Goal: Task Accomplishment & Management: Complete application form

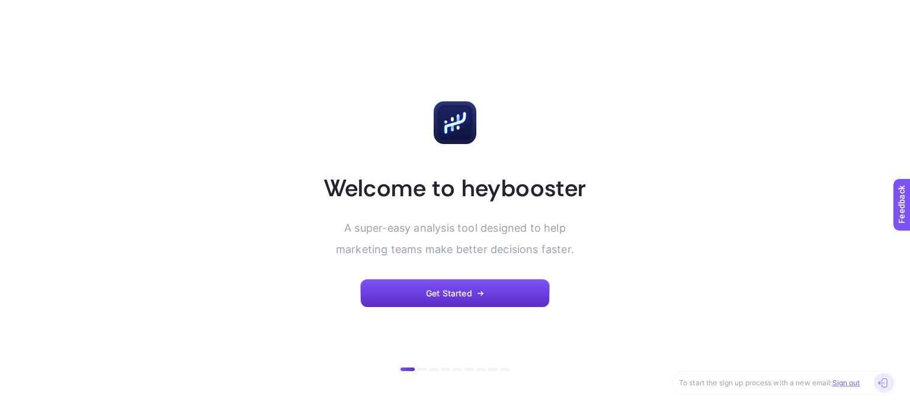
click at [859, 383] on link "Sign out" at bounding box center [846, 382] width 28 height 9
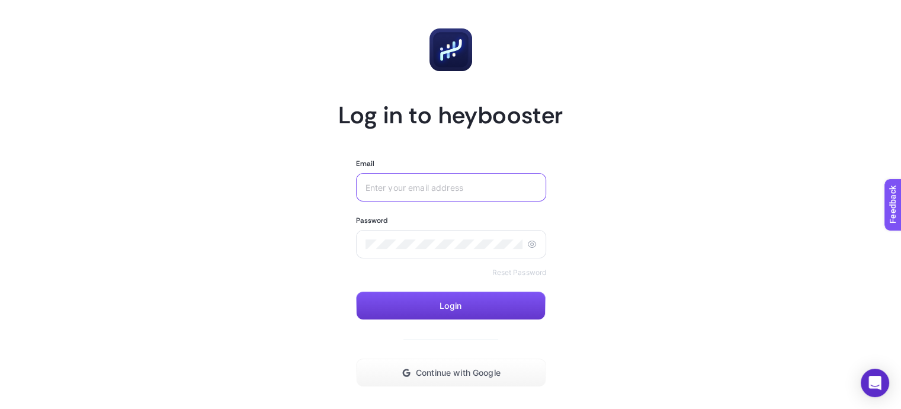
type input "burakyedek@gmail.com"
click at [479, 301] on button "Login" at bounding box center [451, 306] width 190 height 28
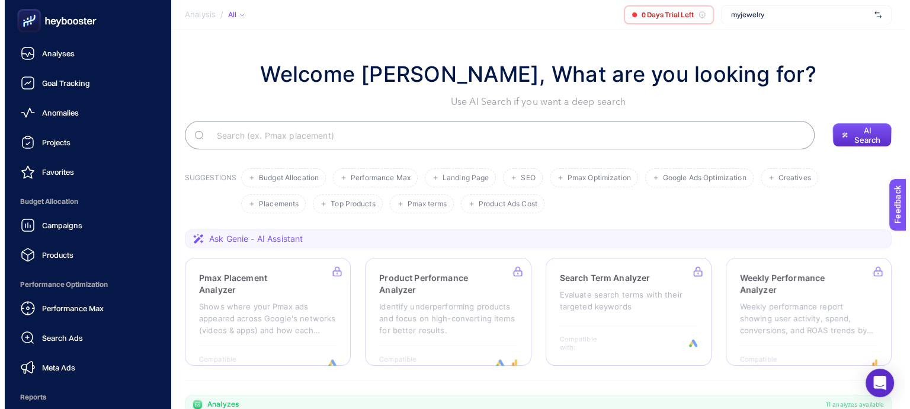
scroll to position [137, 0]
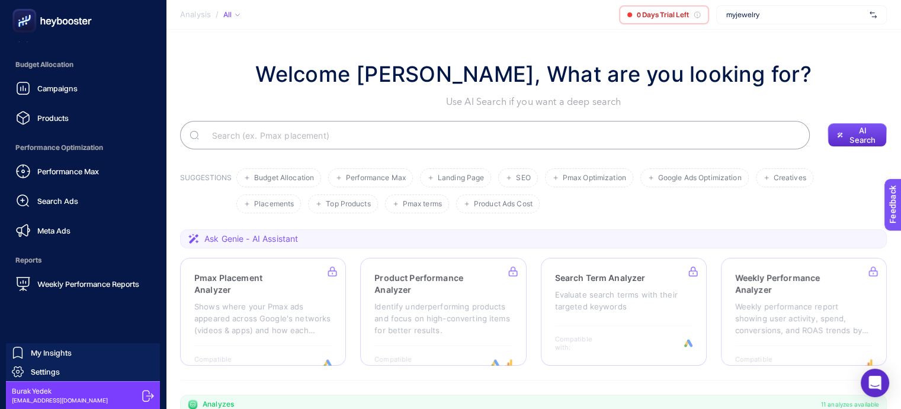
click at [142, 393] on icon at bounding box center [148, 396] width 12 height 12
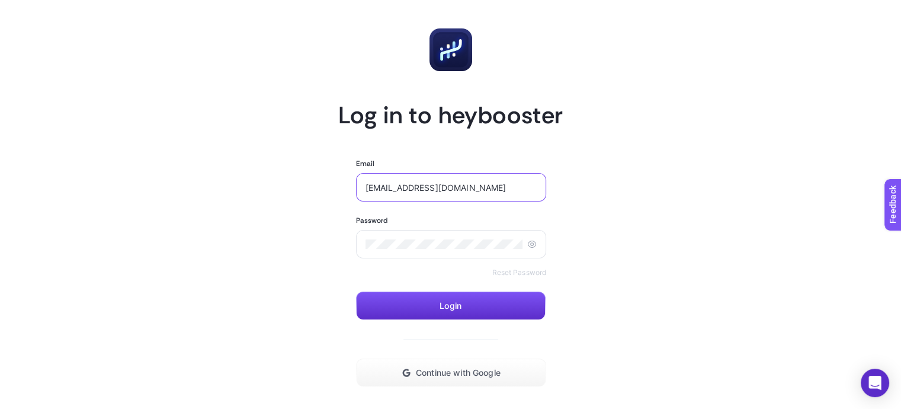
drag, startPoint x: 408, startPoint y: 185, endPoint x: 481, endPoint y: 185, distance: 72.9
click at [481, 185] on input "[EMAIL_ADDRESS][DOMAIN_NAME]" at bounding box center [452, 186] width 172 height 9
type input "burakyede@cmo-foryou.com.tr"
click at [632, 235] on article "Log in to heybooster Email burakyede@cmo-foryou.com.tr Password Reset Password …" at bounding box center [451, 241] width 825 height 454
click at [339, 271] on section "Log in to heybooster Email burakyede@cmo-foryou.com.tr Password Reset Password …" at bounding box center [450, 241] width 225 height 454
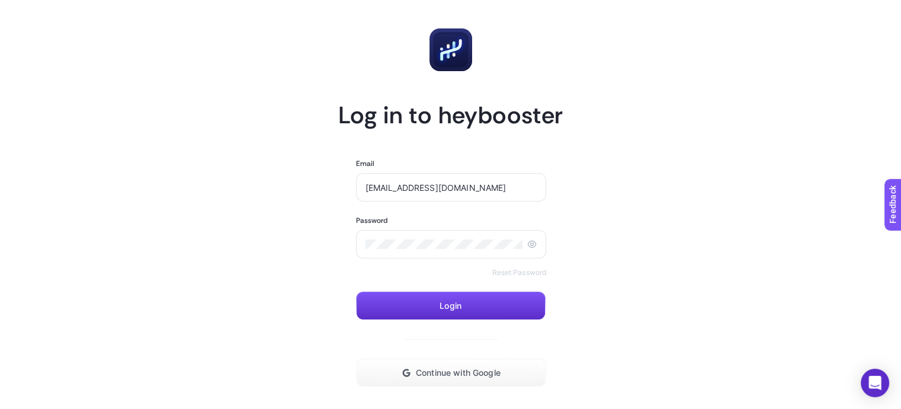
click at [366, 262] on div "Password Reset Password" at bounding box center [451, 247] width 191 height 62
click at [518, 274] on link "Reset Password" at bounding box center [519, 272] width 55 height 9
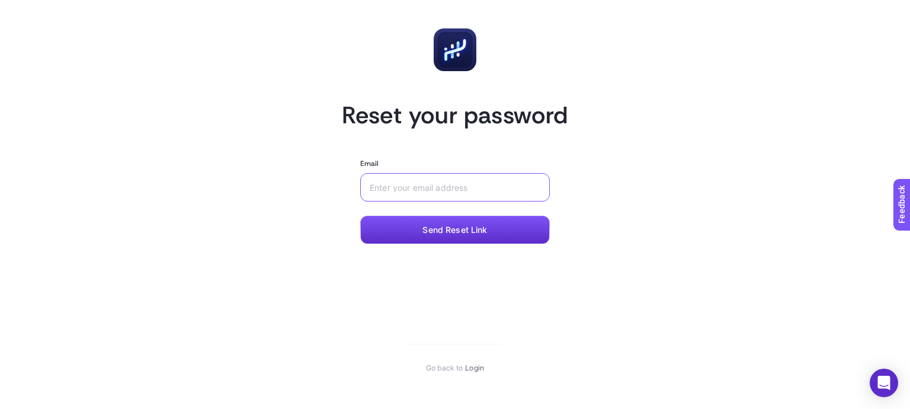
click at [407, 187] on input "Email" at bounding box center [455, 186] width 171 height 9
type input "[EMAIL_ADDRESS][DOMAIN_NAME]"
click at [456, 236] on button "Send Reset Link" at bounding box center [455, 230] width 190 height 28
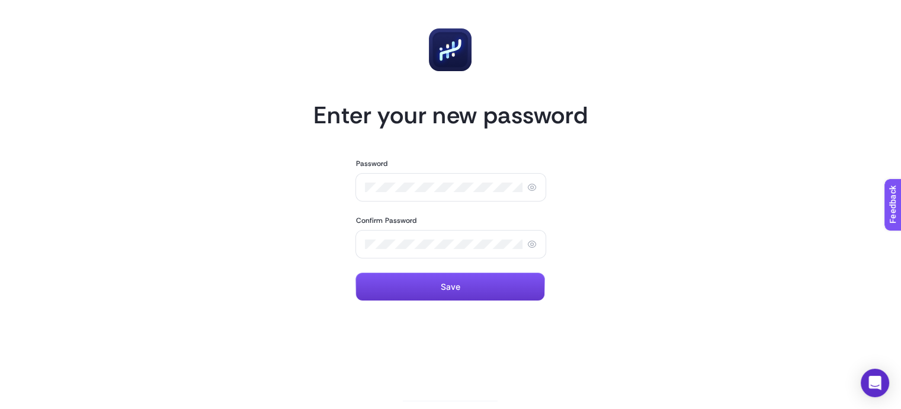
click at [460, 281] on button "Save" at bounding box center [451, 287] width 190 height 28
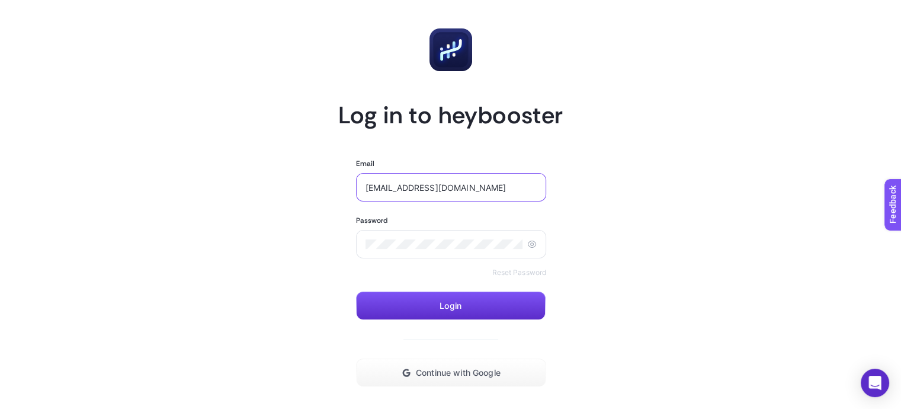
drag, startPoint x: 475, startPoint y: 184, endPoint x: 421, endPoint y: 187, distance: 53.4
click at [421, 187] on input "[EMAIL_ADDRESS][DOMAIN_NAME]" at bounding box center [452, 186] width 172 height 9
type input "[EMAIL_ADDRESS][DOMAIN_NAME]"
click at [459, 315] on button "Login" at bounding box center [451, 306] width 190 height 28
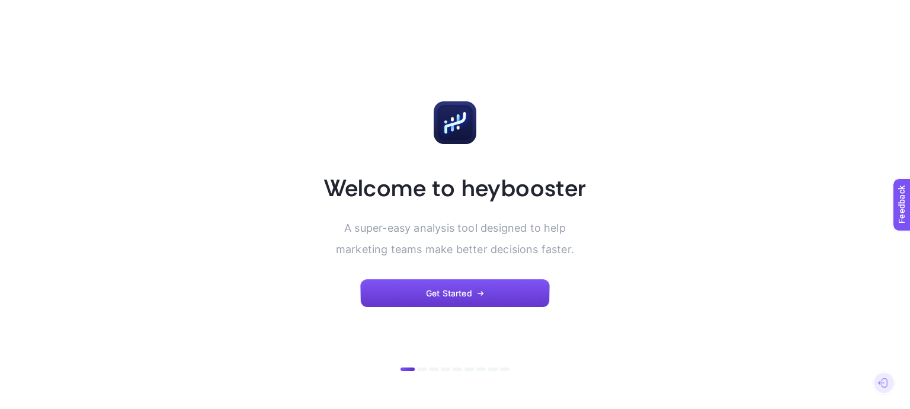
click at [422, 291] on button "Get Started" at bounding box center [455, 293] width 190 height 28
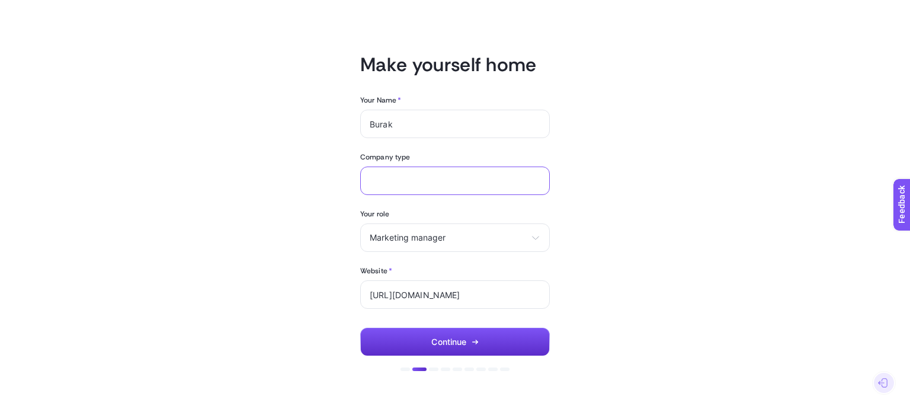
click at [397, 182] on input "text" at bounding box center [453, 181] width 166 height 10
click at [455, 336] on button "Continue" at bounding box center [455, 342] width 190 height 28
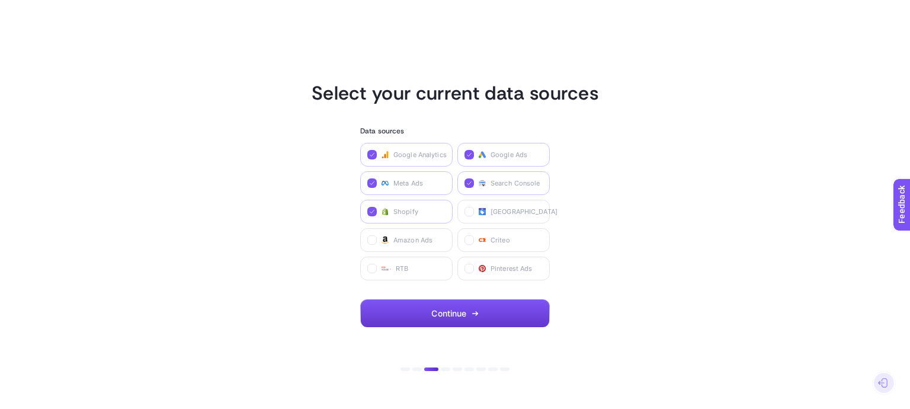
click at [446, 315] on span "Continue" at bounding box center [448, 313] width 35 height 9
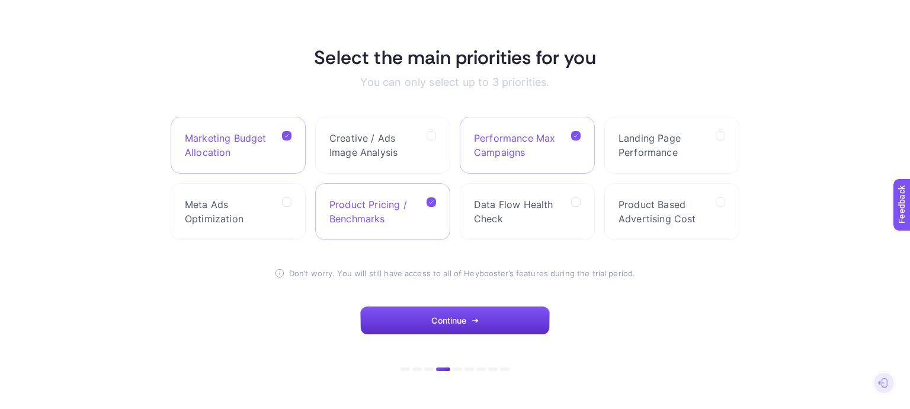
click at [446, 315] on button "Continue" at bounding box center [455, 320] width 190 height 28
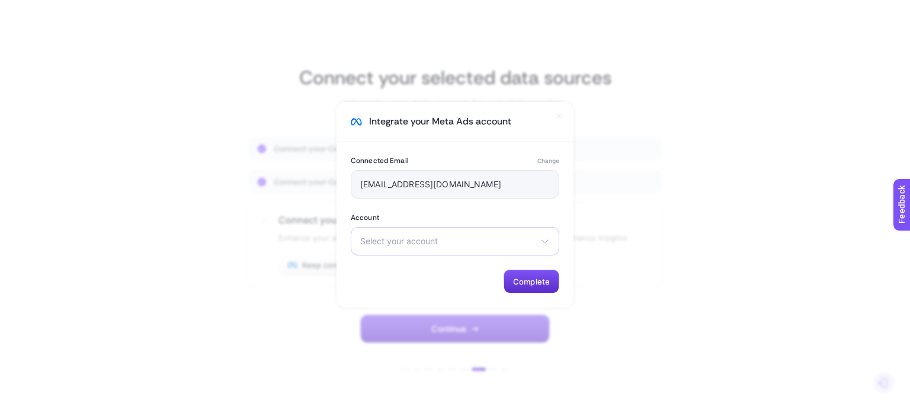
click at [427, 248] on div "Select your account Burak Cmo [PERSON_NAME] 2025 Çok Net Reklam qulak 2025" at bounding box center [455, 241] width 209 height 28
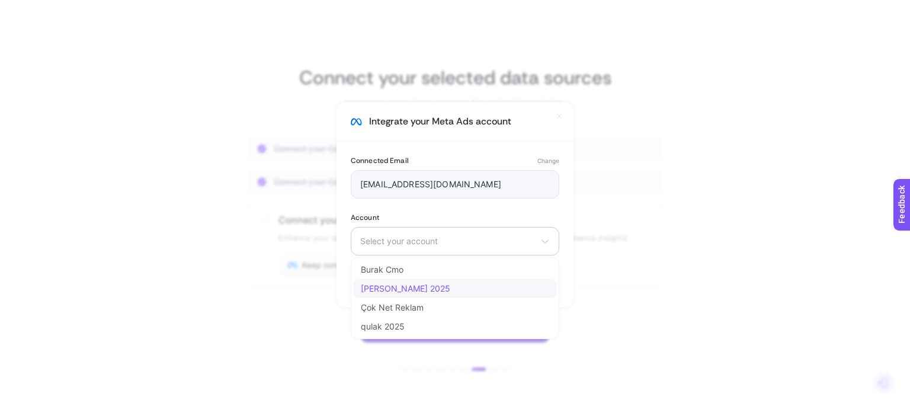
click at [434, 289] on li "[PERSON_NAME] 2025" at bounding box center [455, 288] width 203 height 19
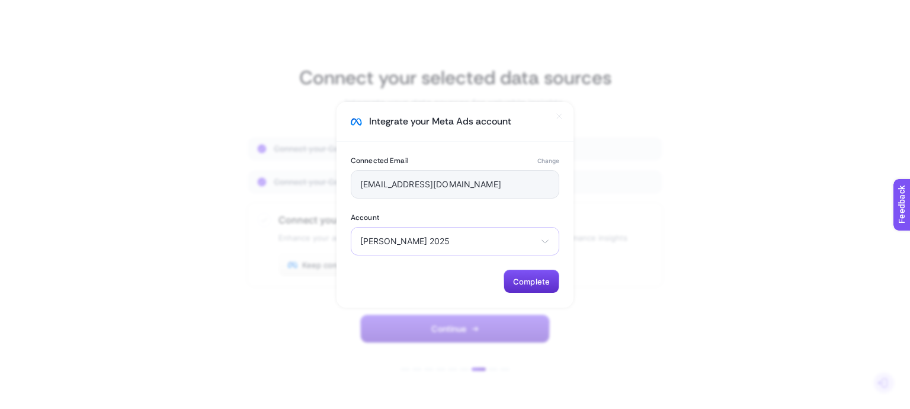
click at [486, 248] on div "[PERSON_NAME] 2025 [PERSON_NAME] Cmo [PERSON_NAME] 2025 Çok Net Reklam qulak 20…" at bounding box center [455, 241] width 209 height 28
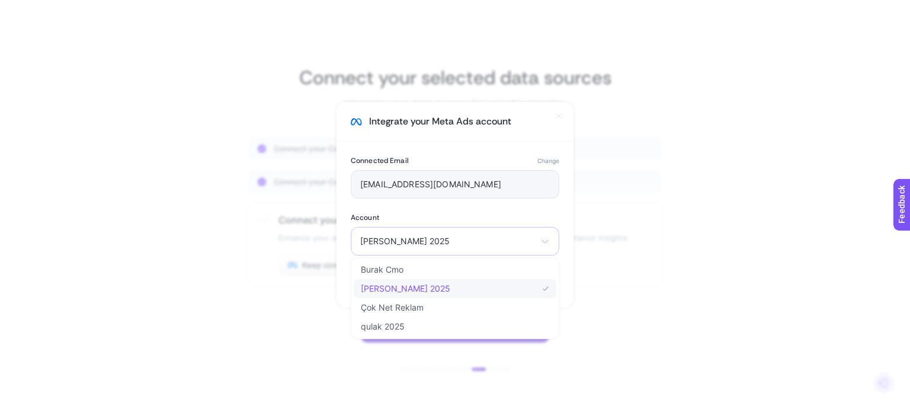
click at [474, 286] on li "[PERSON_NAME] 2025" at bounding box center [455, 288] width 203 height 19
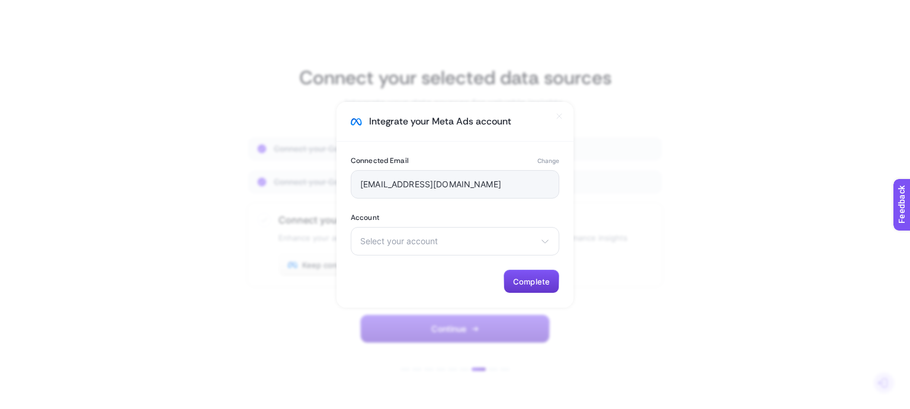
click at [540, 274] on button "Complete" at bounding box center [532, 282] width 56 height 24
click at [408, 237] on span "Select your account" at bounding box center [447, 240] width 175 height 9
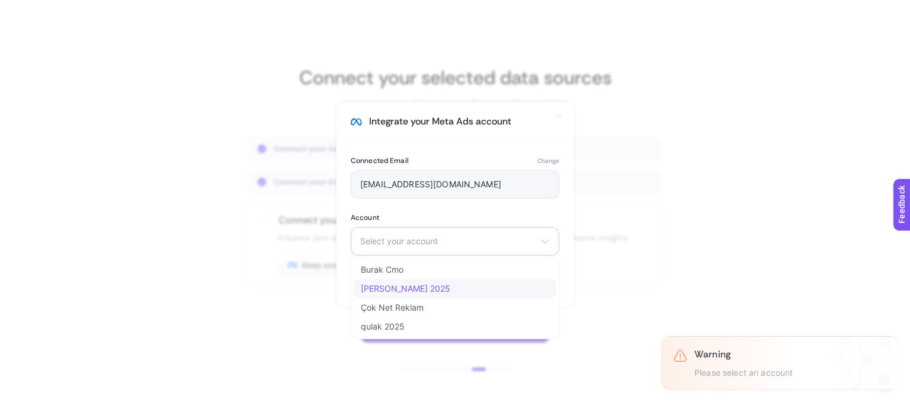
click at [429, 284] on li "[PERSON_NAME] 2025" at bounding box center [455, 288] width 203 height 19
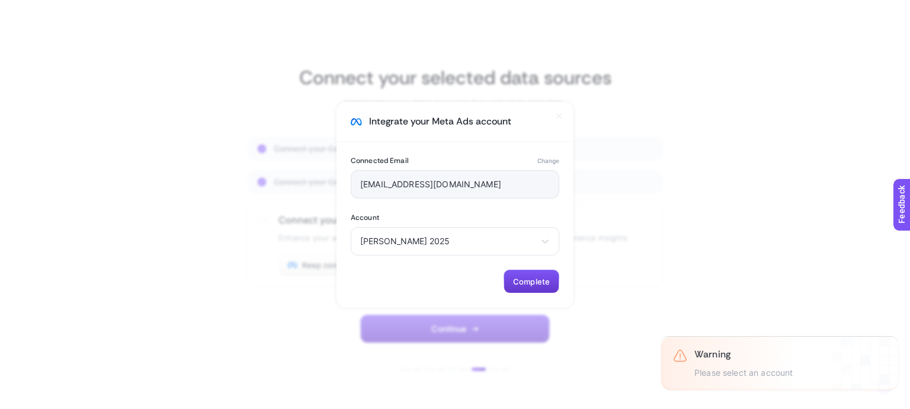
click at [524, 279] on span "Complete" at bounding box center [531, 281] width 37 height 9
click at [706, 277] on section "Integrate your Meta Ads account Connected Email Change [EMAIL_ADDRESS][DOMAIN_N…" at bounding box center [455, 204] width 910 height 409
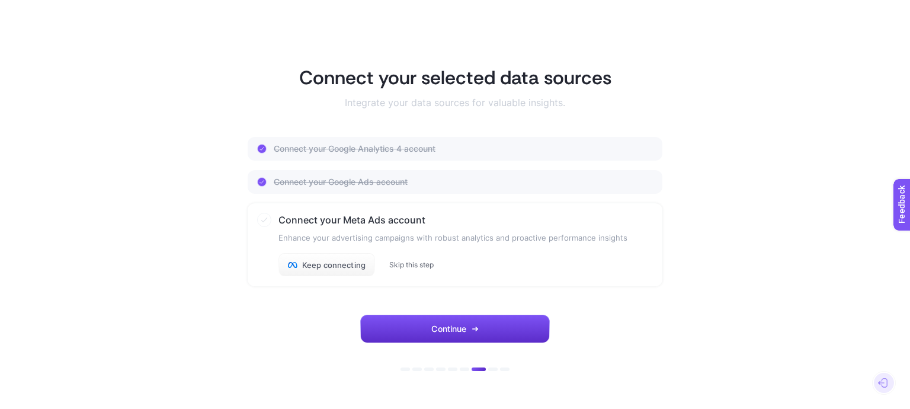
click at [421, 265] on button "Skip this step" at bounding box center [411, 264] width 44 height 9
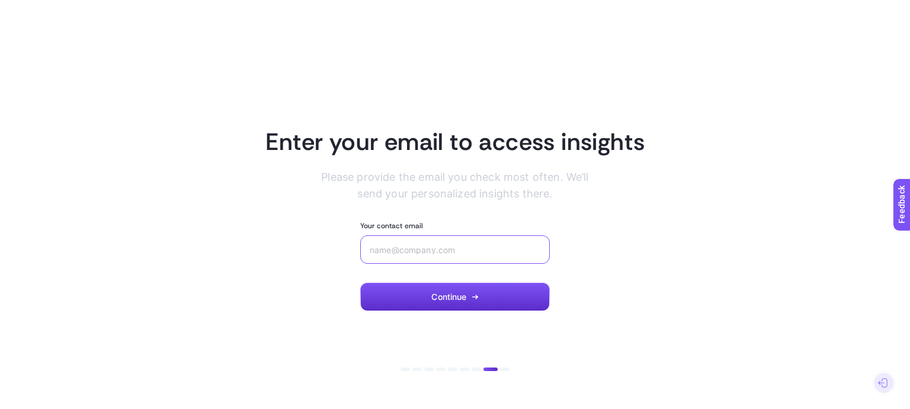
click at [420, 248] on input "Your contact email" at bounding box center [455, 249] width 171 height 9
type input "[EMAIL_ADDRESS][DOMAIN_NAME]"
click at [475, 293] on icon "button" at bounding box center [475, 296] width 7 height 7
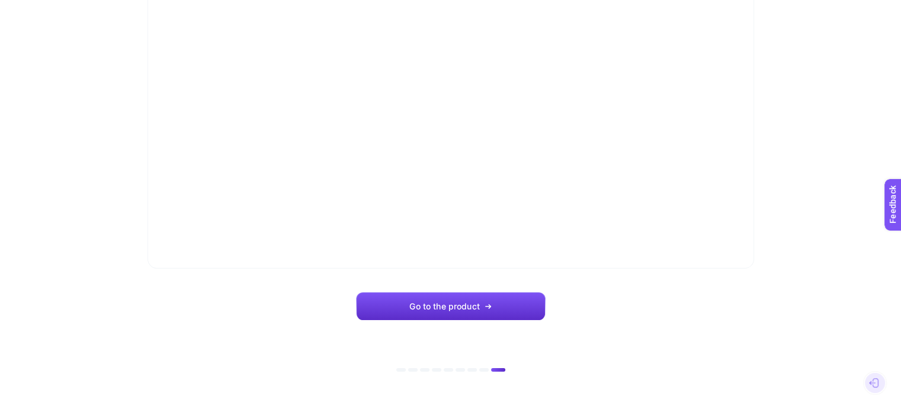
scroll to position [137, 0]
click at [449, 308] on span "Go to the product" at bounding box center [444, 305] width 70 height 9
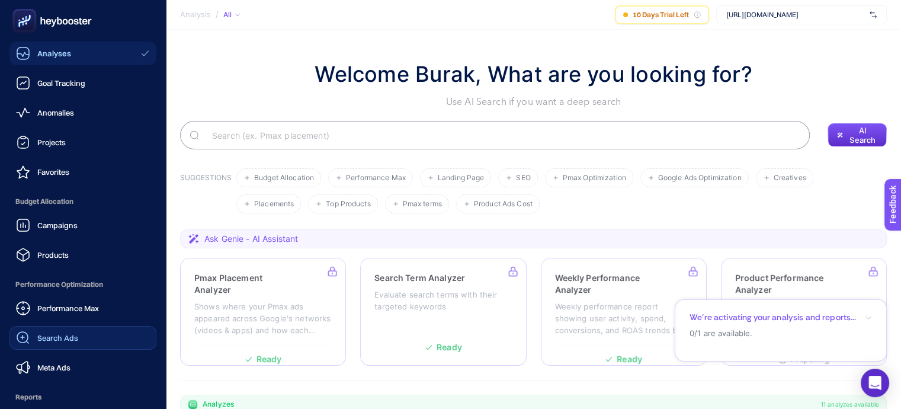
scroll to position [137, 0]
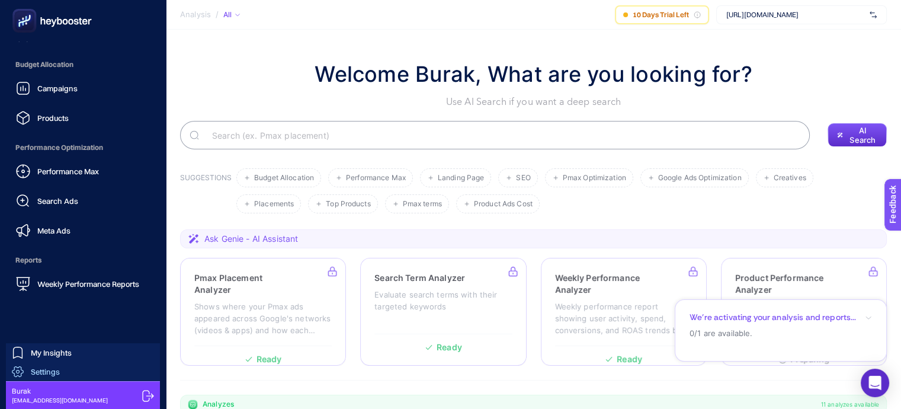
click at [56, 367] on span "Settings" at bounding box center [45, 371] width 29 height 9
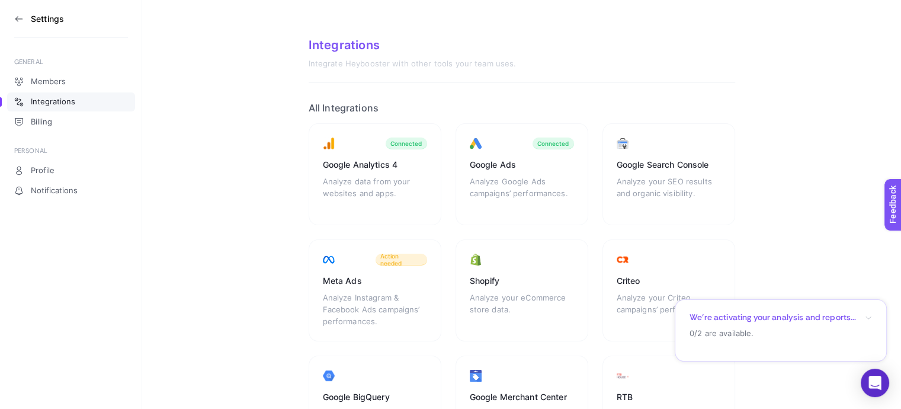
scroll to position [59, 0]
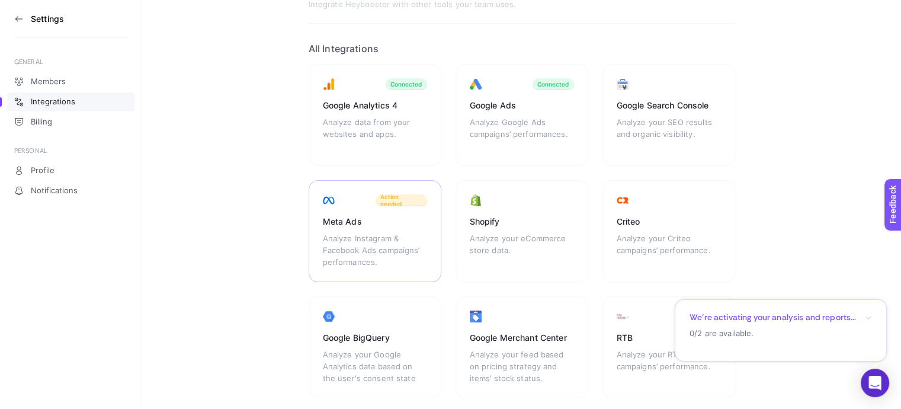
click at [367, 235] on div "Analyze Instagram & Facebook Ads campaigns’ performances." at bounding box center [375, 250] width 104 height 36
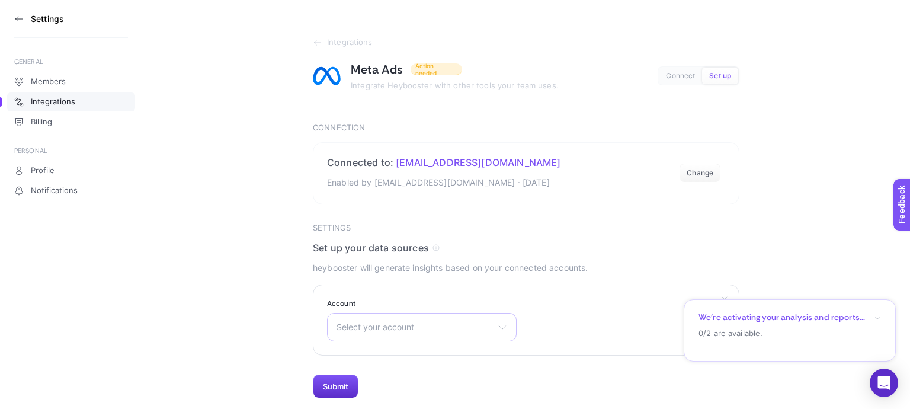
click at [460, 330] on span "Select your account" at bounding box center [415, 326] width 156 height 9
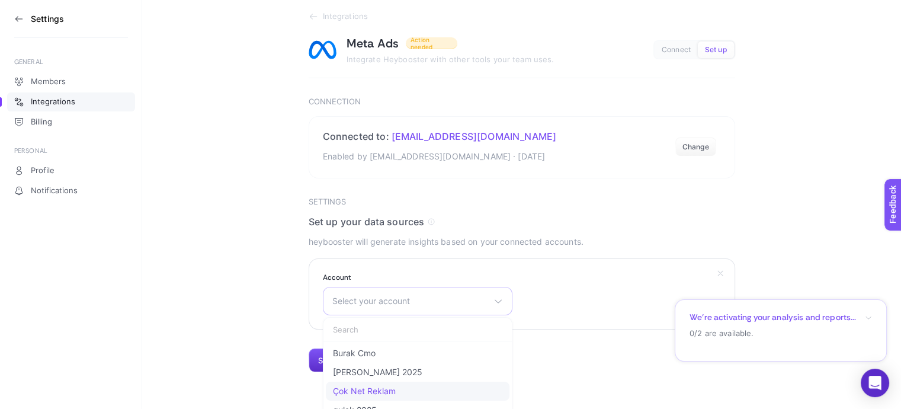
scroll to position [39, 0]
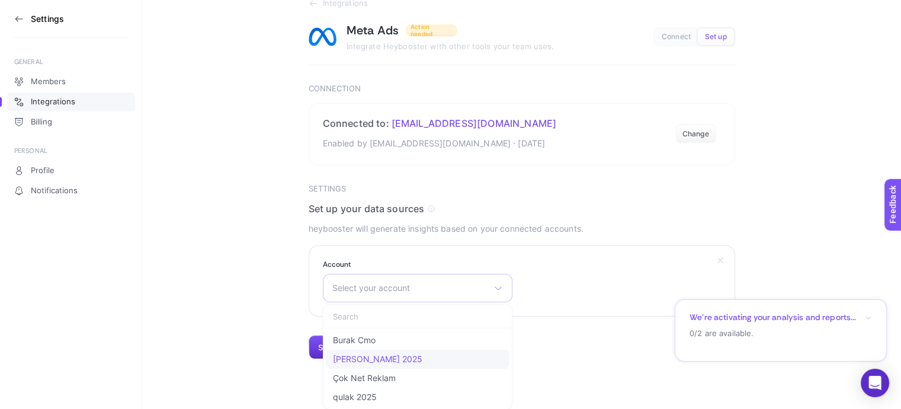
click at [361, 360] on span "[PERSON_NAME] 2025" at bounding box center [377, 358] width 89 height 9
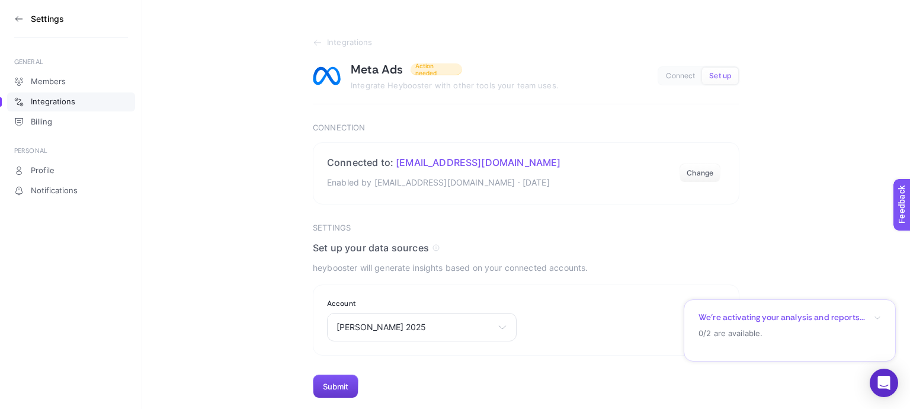
click at [330, 382] on button "Submit" at bounding box center [336, 386] width 46 height 24
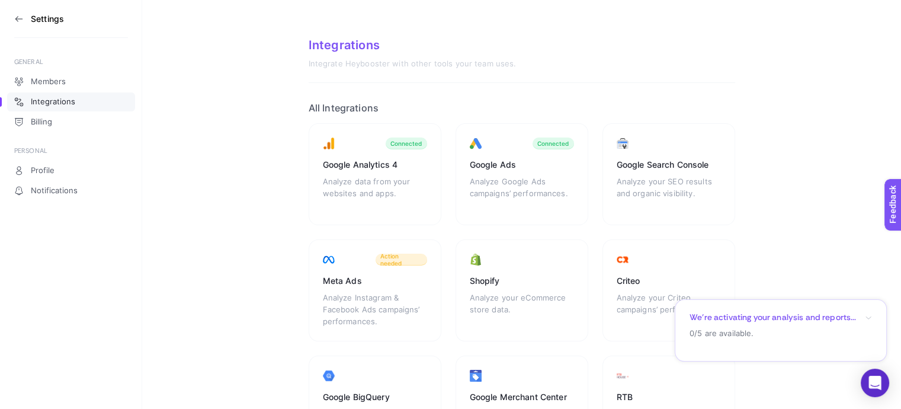
click at [16, 15] on icon at bounding box center [18, 18] width 9 height 9
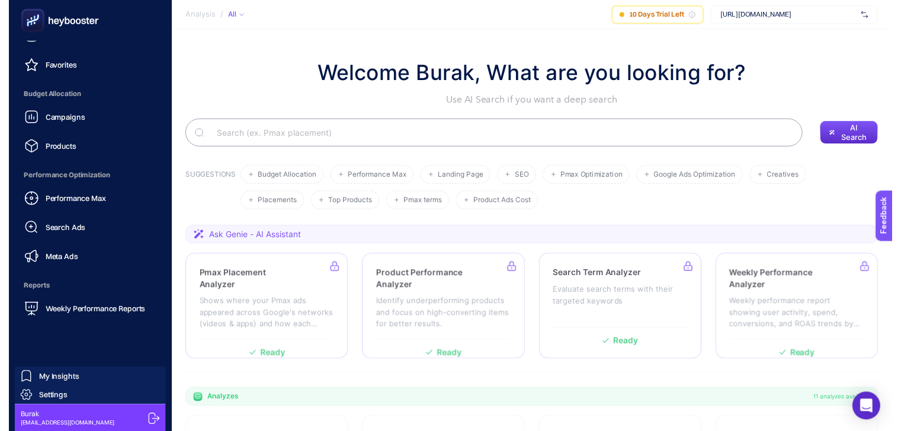
scroll to position [35, 0]
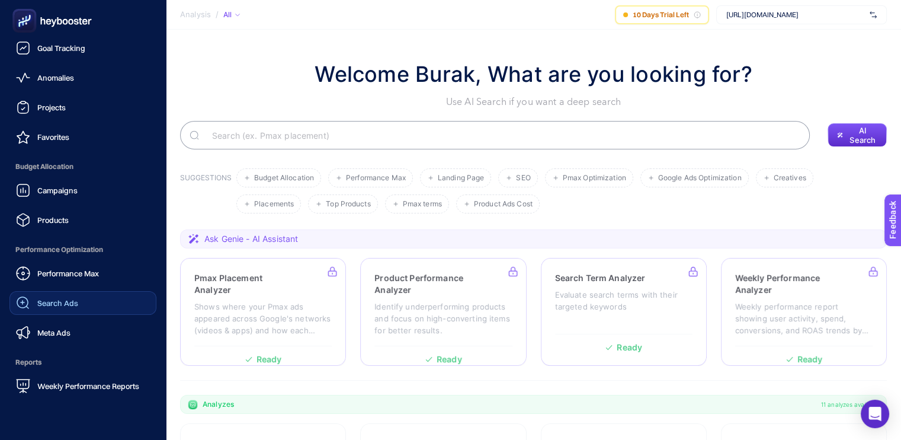
click at [73, 300] on span "Search Ads" at bounding box center [57, 302] width 41 height 9
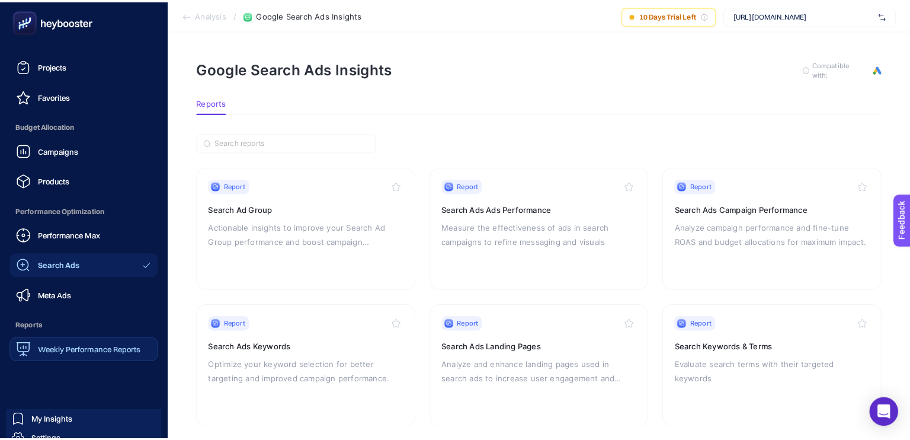
scroll to position [115, 0]
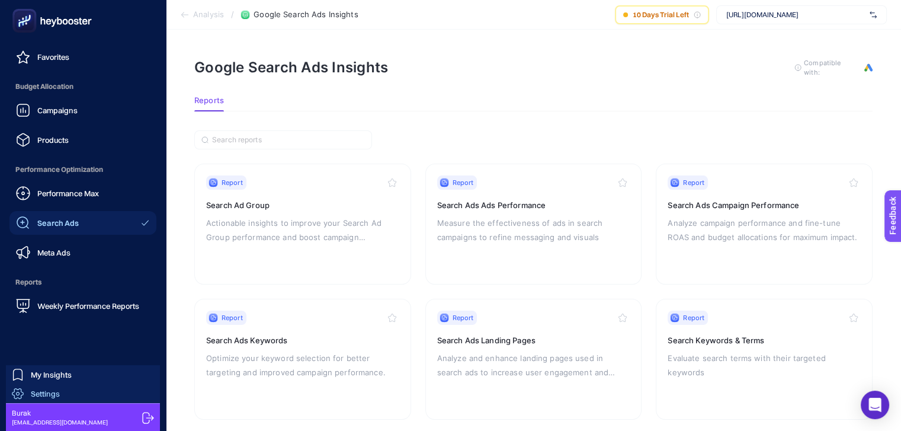
click at [62, 392] on link "Settings" at bounding box center [83, 393] width 154 height 19
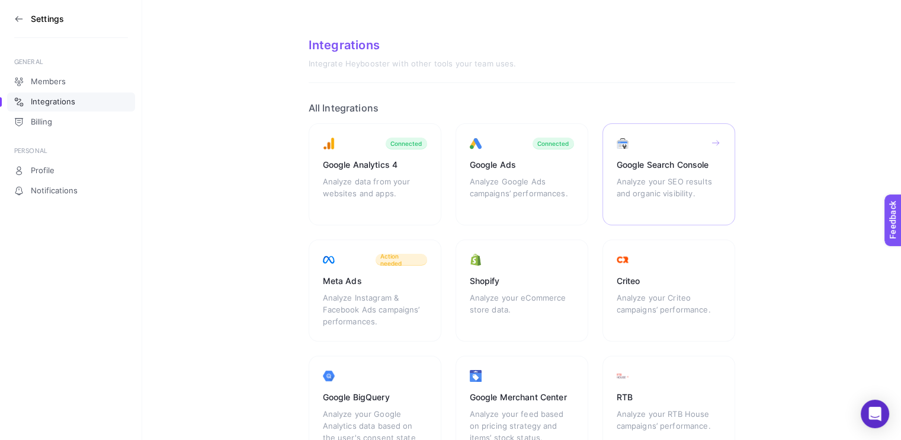
click at [651, 173] on div "Google Search Console Analyze your SEO results and organic visibility." at bounding box center [669, 174] width 133 height 102
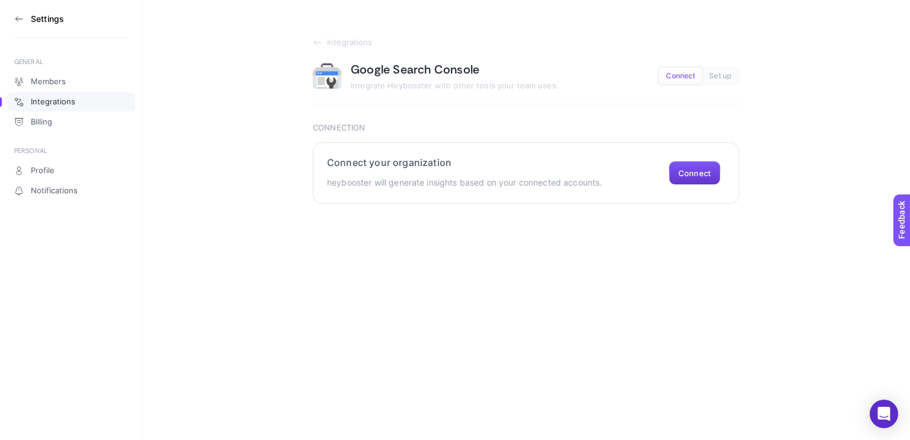
click at [691, 175] on button "Connect" at bounding box center [695, 173] width 52 height 24
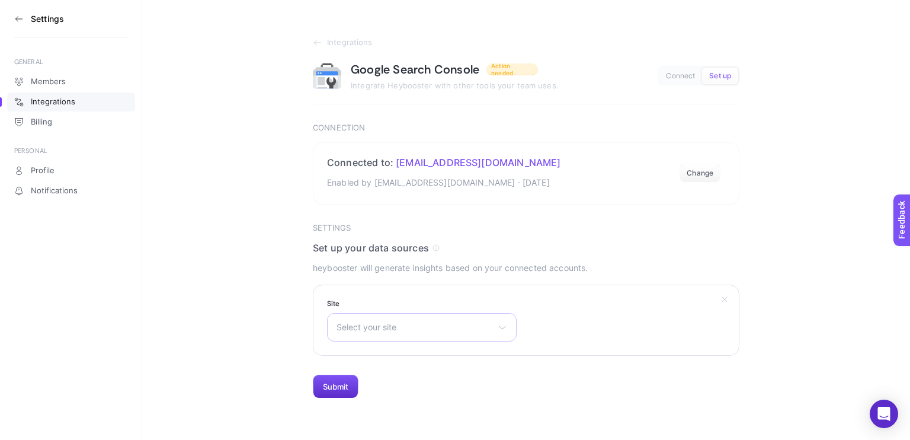
click at [410, 332] on div "Select your site https://fikirsaray.wordpress.com/ https://qulak.com/ sc-domain…" at bounding box center [422, 327] width 190 height 28
